Goal: Task Accomplishment & Management: Manage account settings

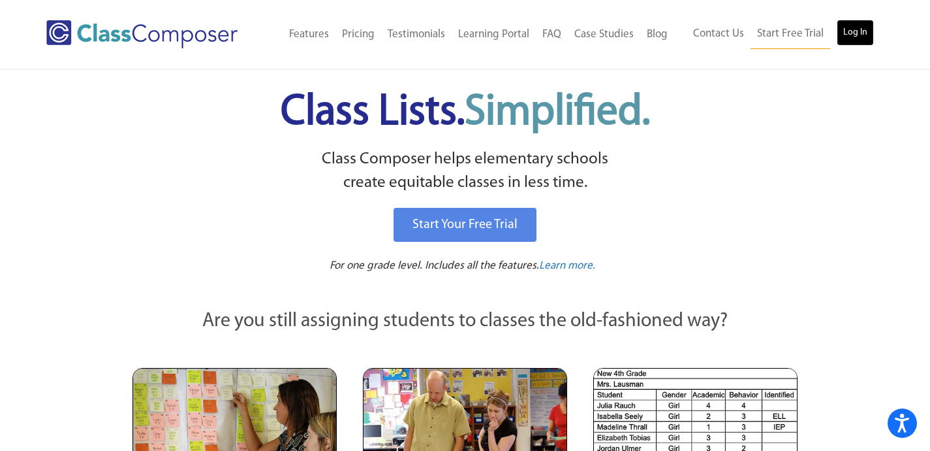
click at [863, 28] on link "Log In" at bounding box center [855, 33] width 37 height 26
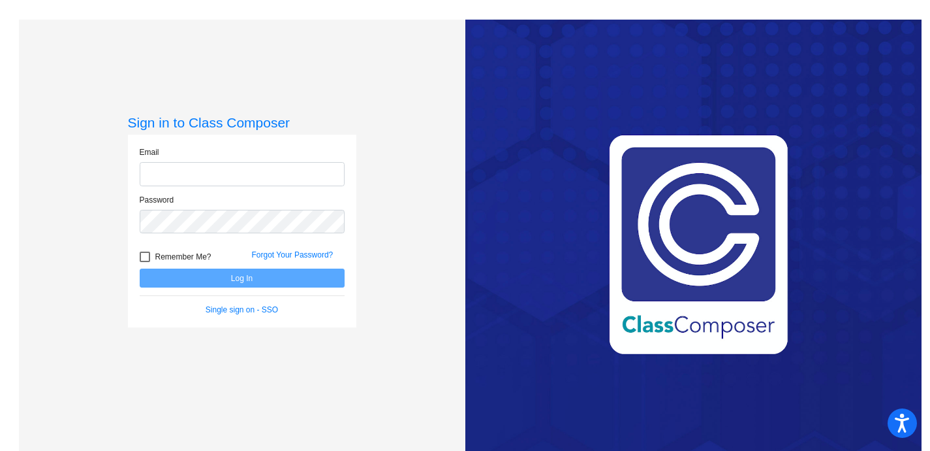
click at [174, 178] on input "email" at bounding box center [242, 174] width 205 height 24
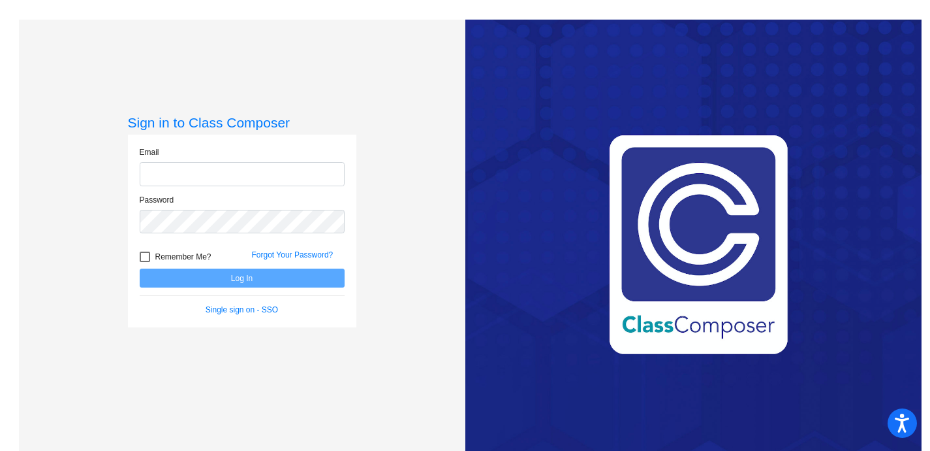
click at [276, 175] on input "email" at bounding box center [242, 174] width 205 height 24
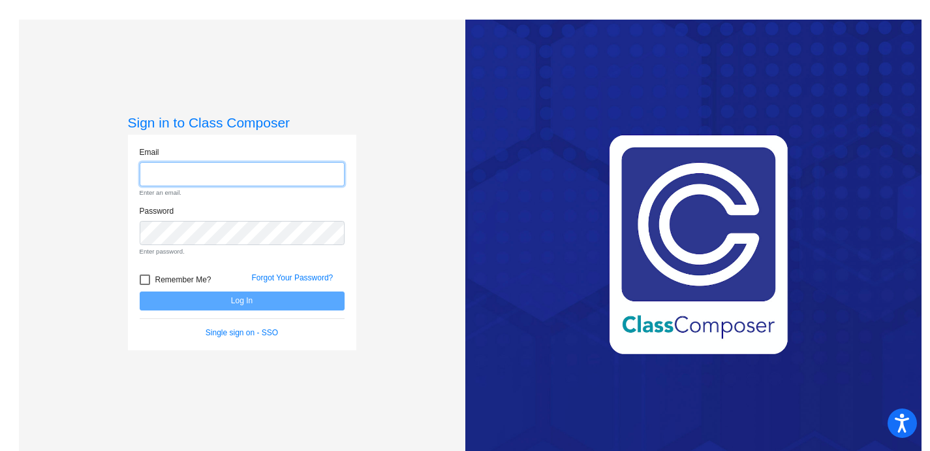
click at [202, 177] on input "email" at bounding box center [242, 174] width 205 height 24
type input "k"
